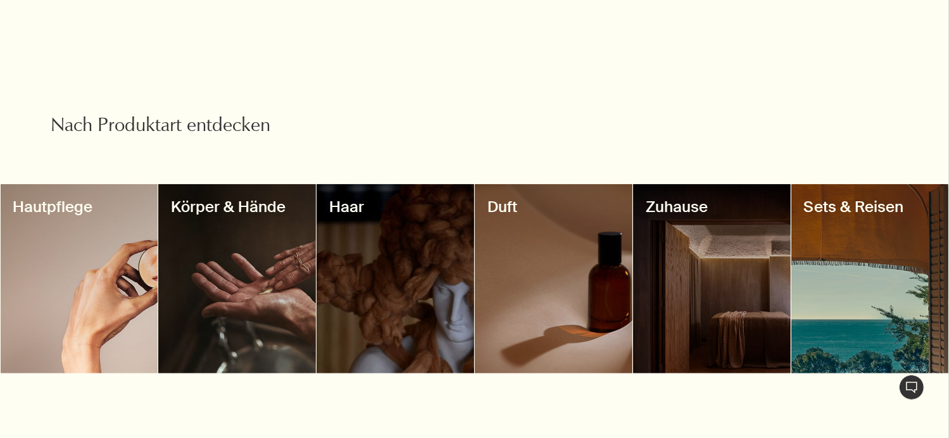
scroll to position [1097, 0]
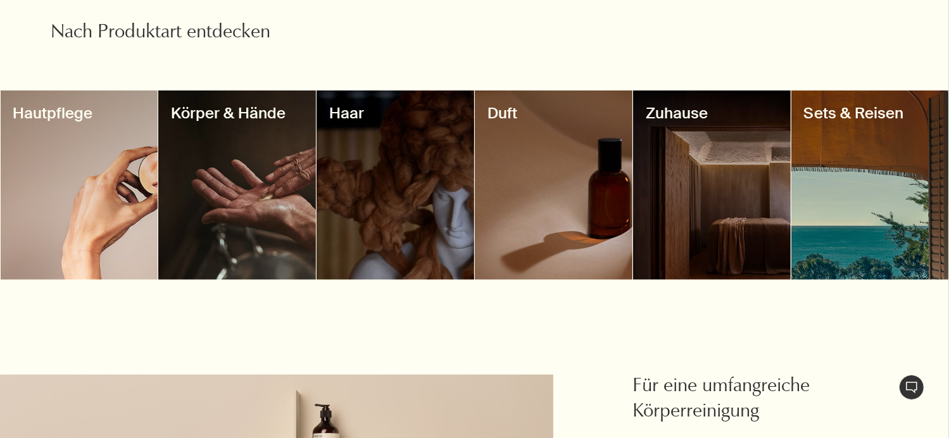
click at [241, 202] on div at bounding box center [237, 184] width 158 height 189
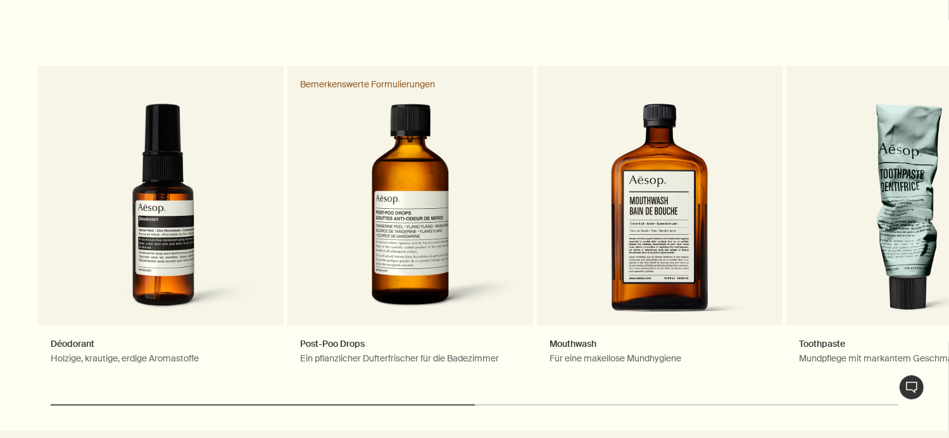
scroll to position [1181, 0]
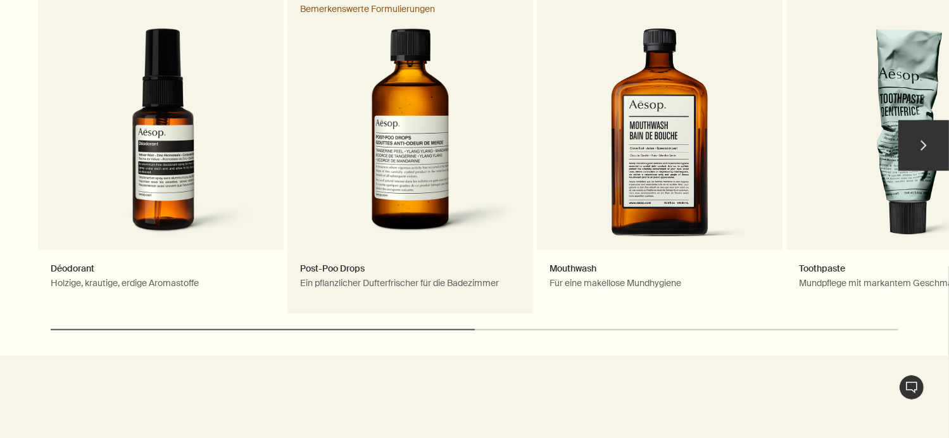
click at [385, 209] on link "Post-Poo Drops Ein pflanzlicher Dufterfrischer für die Badezimmer Bemerkenswert…" at bounding box center [410, 152] width 246 height 323
